Goal: Use online tool/utility: Utilize a website feature to perform a specific function

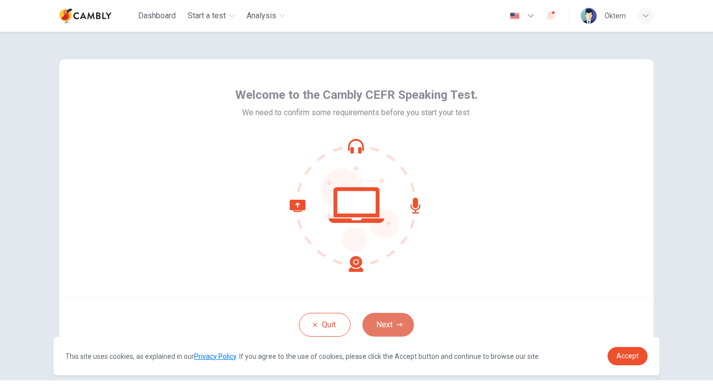
click at [386, 322] on button "Next" at bounding box center [387, 325] width 51 height 24
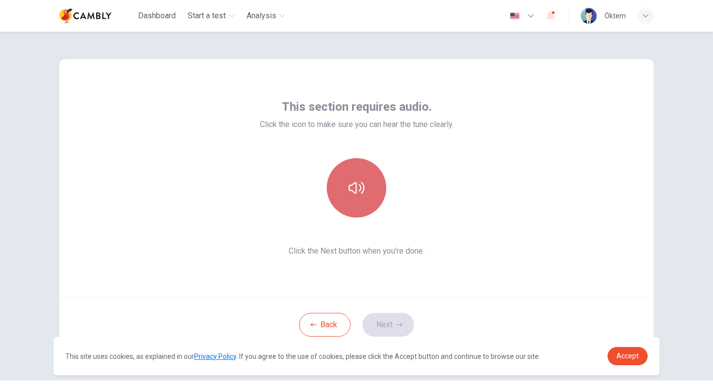
click at [359, 202] on button "button" at bounding box center [356, 187] width 59 height 59
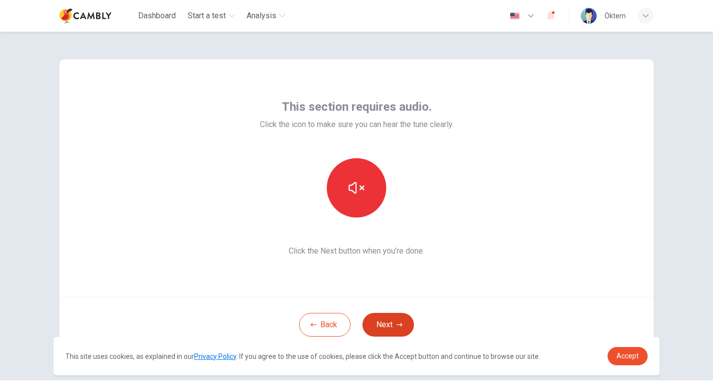
click at [386, 324] on button "Next" at bounding box center [387, 325] width 51 height 24
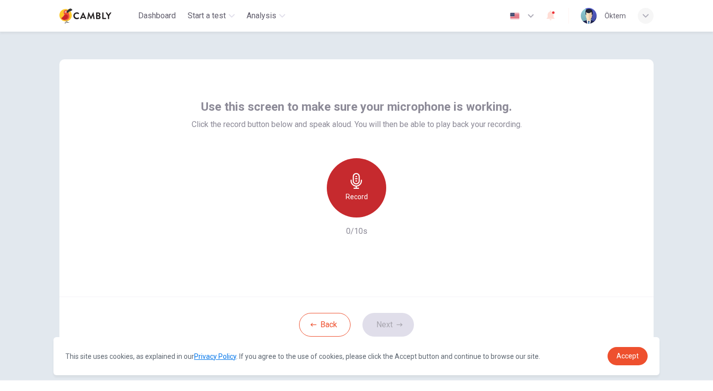
click at [355, 190] on div "Record" at bounding box center [356, 187] width 59 height 59
click at [350, 181] on icon "button" at bounding box center [355, 181] width 11 height 16
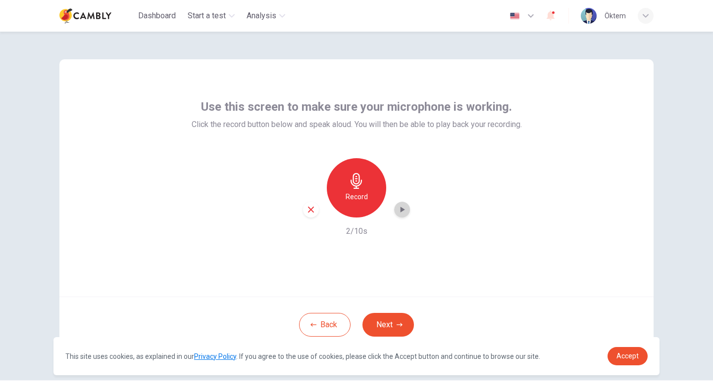
click at [400, 216] on div "button" at bounding box center [402, 210] width 16 height 16
click at [398, 268] on div "Use this screen to make sure your microphone is working. Click the record butto…" at bounding box center [356, 178] width 594 height 238
click at [400, 208] on icon "button" at bounding box center [402, 210] width 4 height 6
click at [390, 331] on button "Next" at bounding box center [387, 325] width 51 height 24
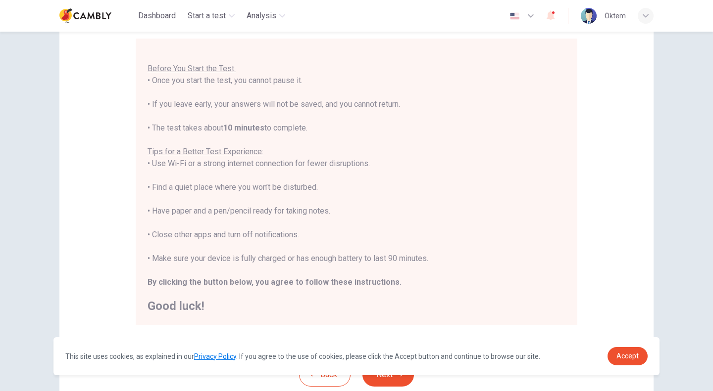
scroll to position [159, 0]
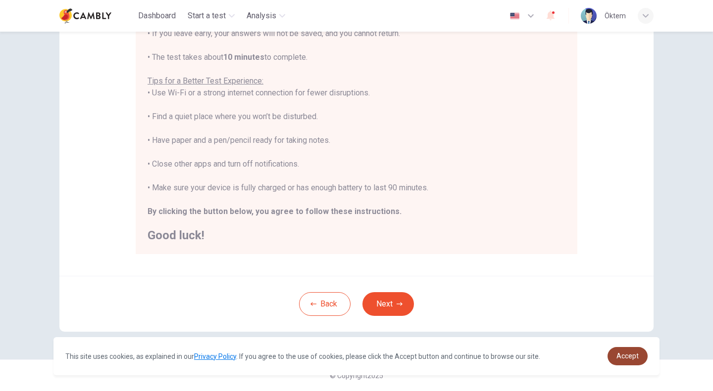
click at [637, 366] on link "Accept" at bounding box center [627, 356] width 40 height 18
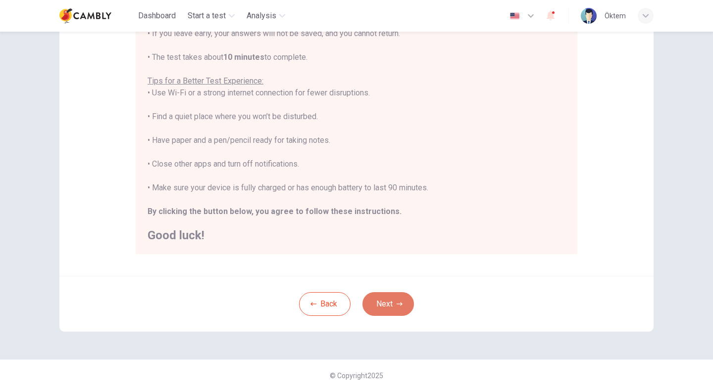
click at [390, 309] on button "Next" at bounding box center [387, 305] width 51 height 24
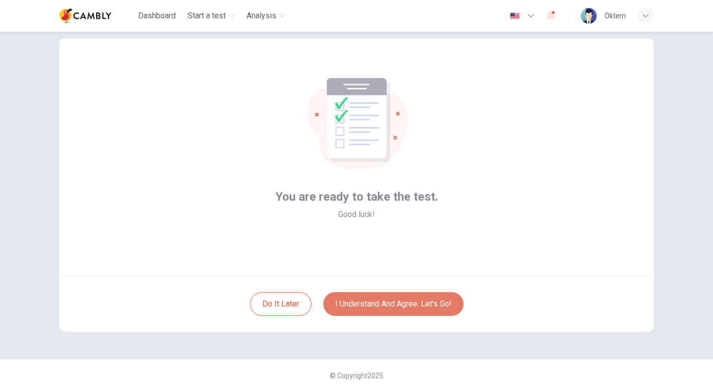
click at [398, 308] on button "I understand and agree. Let’s go!" at bounding box center [393, 305] width 140 height 24
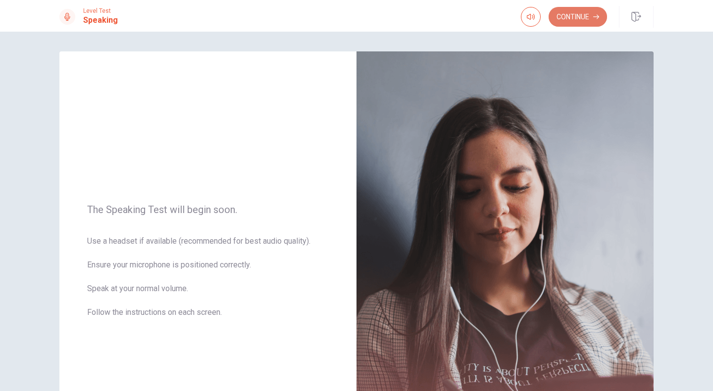
click at [577, 20] on button "Continue" at bounding box center [577, 17] width 58 height 20
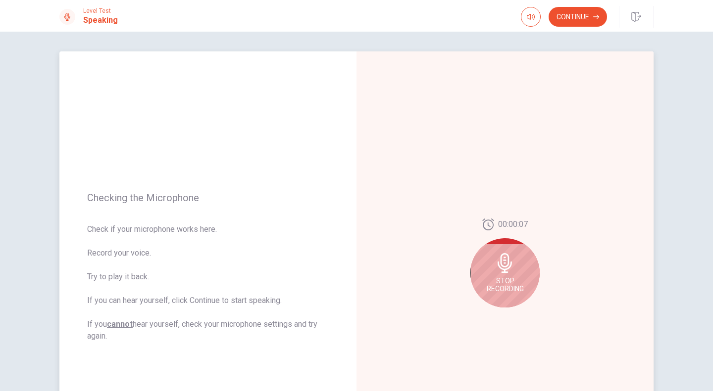
click at [494, 276] on div "Stop Recording" at bounding box center [504, 273] width 69 height 69
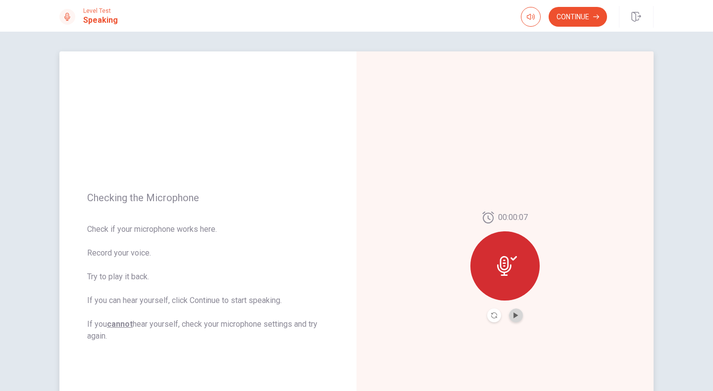
click at [516, 320] on button "Play Audio" at bounding box center [516, 316] width 14 height 14
click at [585, 21] on button "Continue" at bounding box center [577, 17] width 58 height 20
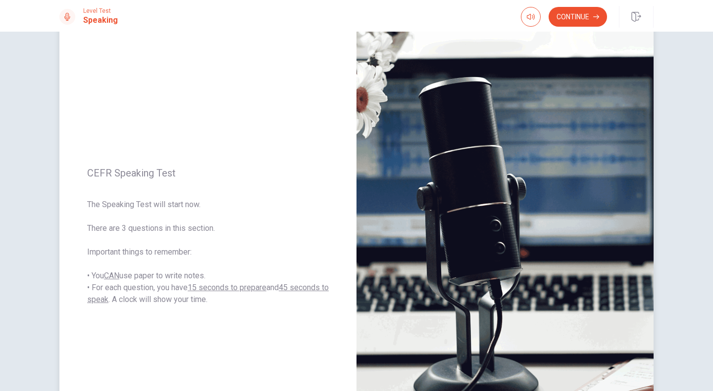
scroll to position [82, 0]
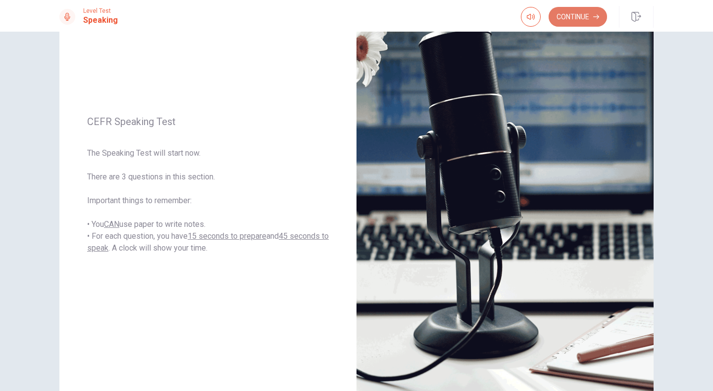
click at [568, 24] on button "Continue" at bounding box center [577, 17] width 58 height 20
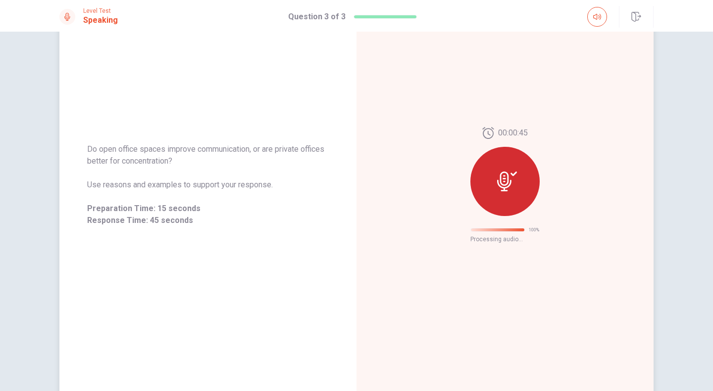
scroll to position [0, 0]
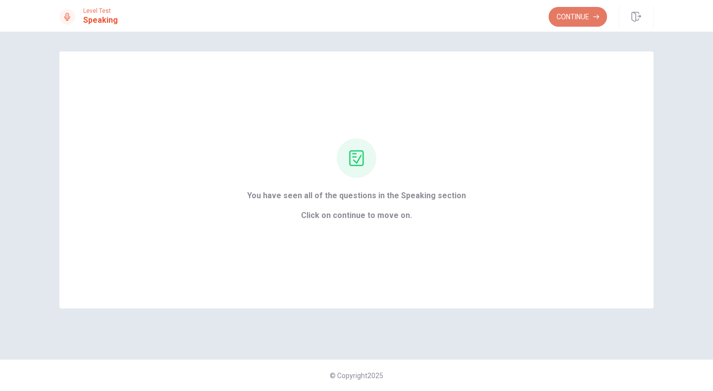
click at [573, 16] on button "Continue" at bounding box center [577, 17] width 58 height 20
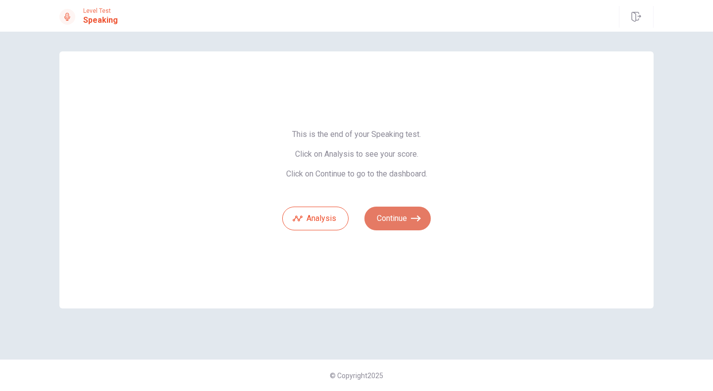
click at [388, 220] on button "Continue" at bounding box center [397, 219] width 66 height 24
